Goal: Complete application form: Complete application form

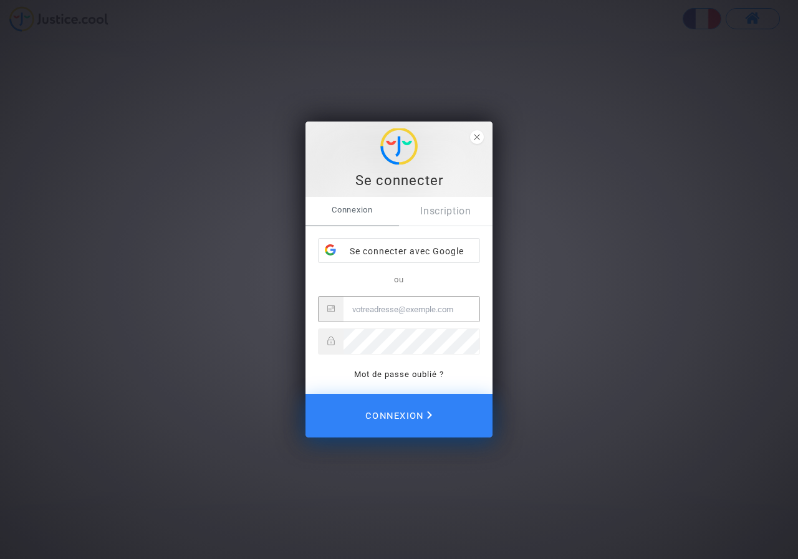
type input "nizar.belhi@tunisair.com.tn"
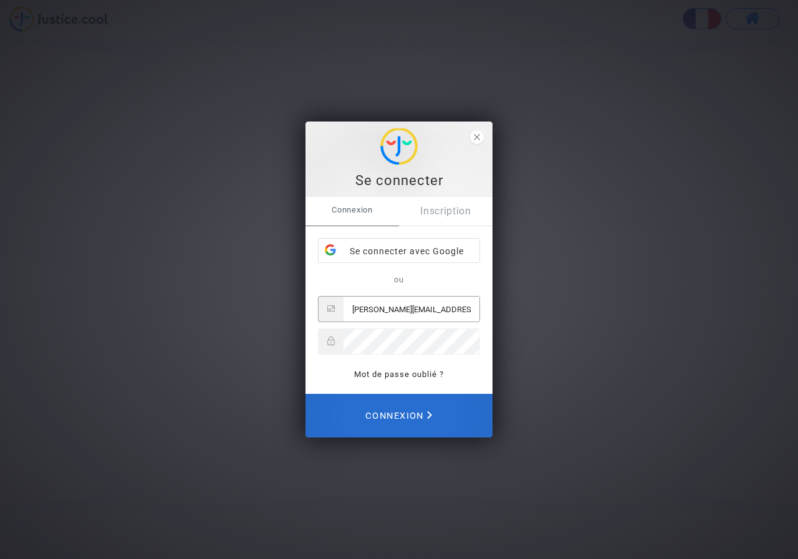
click at [421, 414] on span "Connexion" at bounding box center [398, 415] width 67 height 27
